Goal: Task Accomplishment & Management: Manage account settings

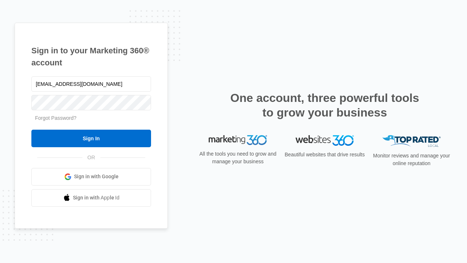
type input "[EMAIL_ADDRESS][DOMAIN_NAME]"
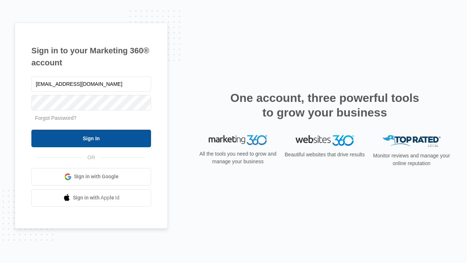
click at [91, 138] on input "Sign In" at bounding box center [91, 139] width 120 height 18
